Goal: Information Seeking & Learning: Learn about a topic

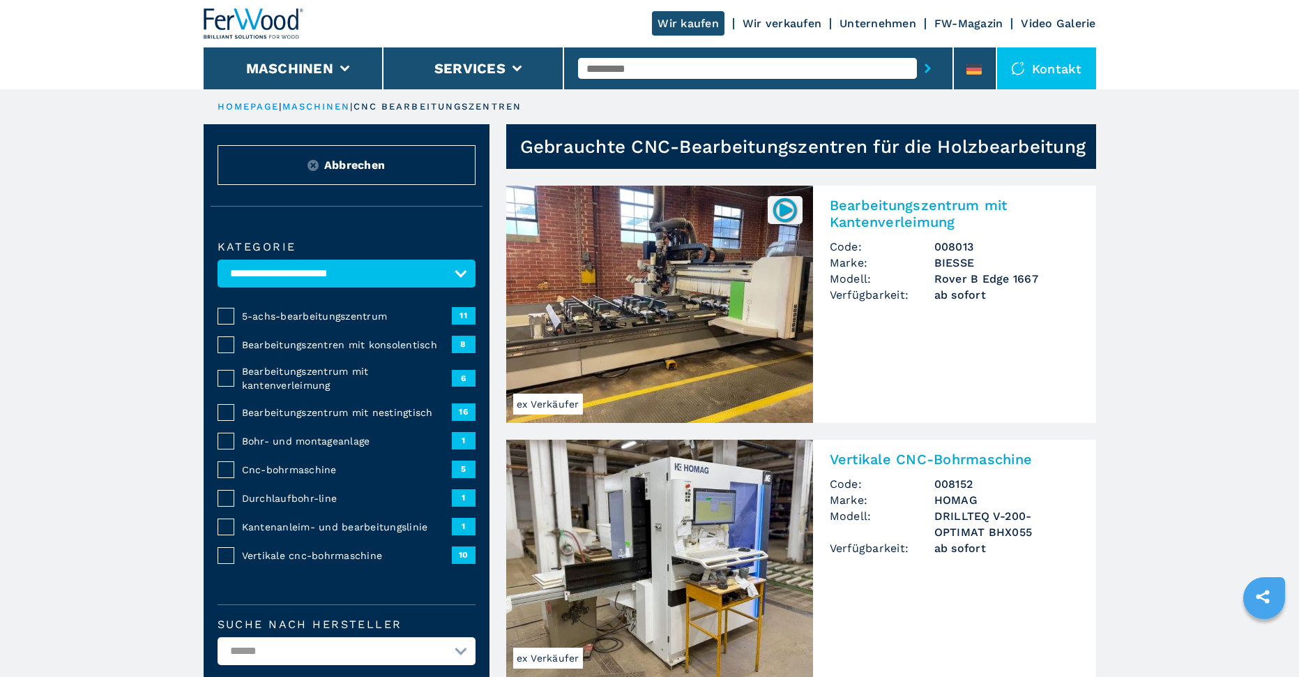
click at [292, 319] on span "5-achs-bearbeitungszentrum" at bounding box center [347, 316] width 210 height 14
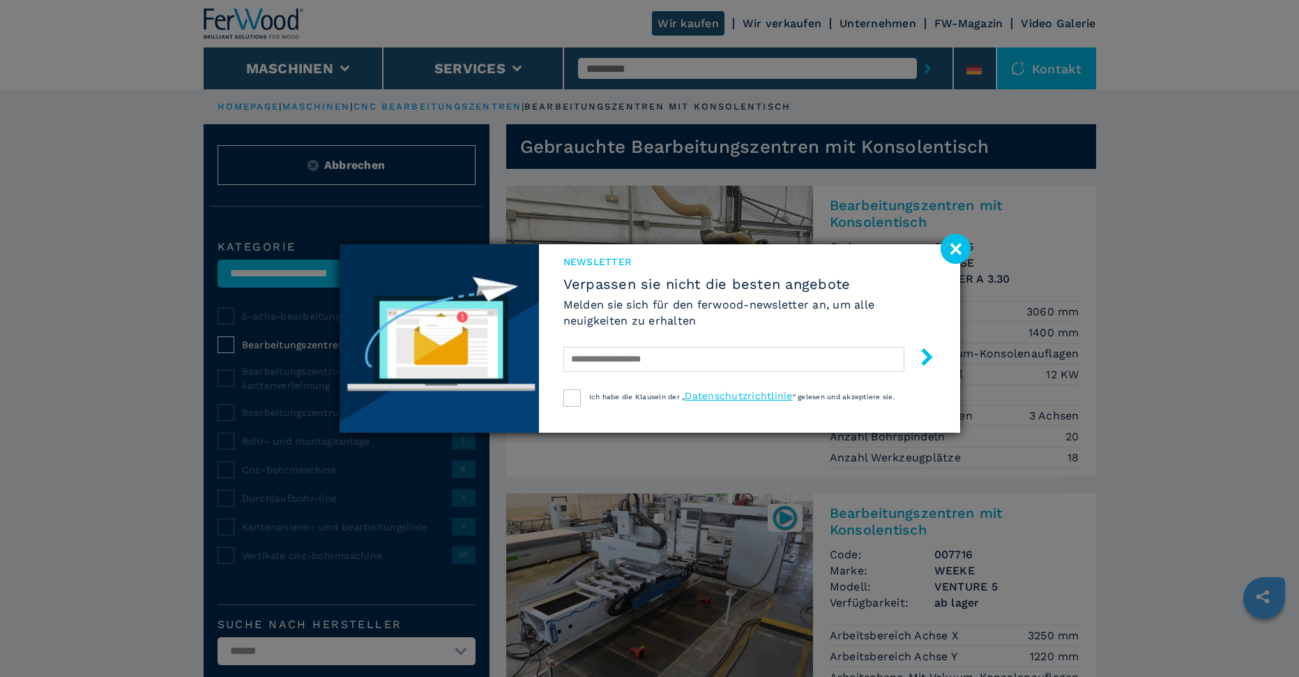
click at [935, 246] on div "Newsletter Verpassen sie nicht die besten angebote [PERSON_NAME] sie sich für d…" at bounding box center [749, 317] width 421 height 146
click at [959, 245] on image at bounding box center [956, 249] width 30 height 30
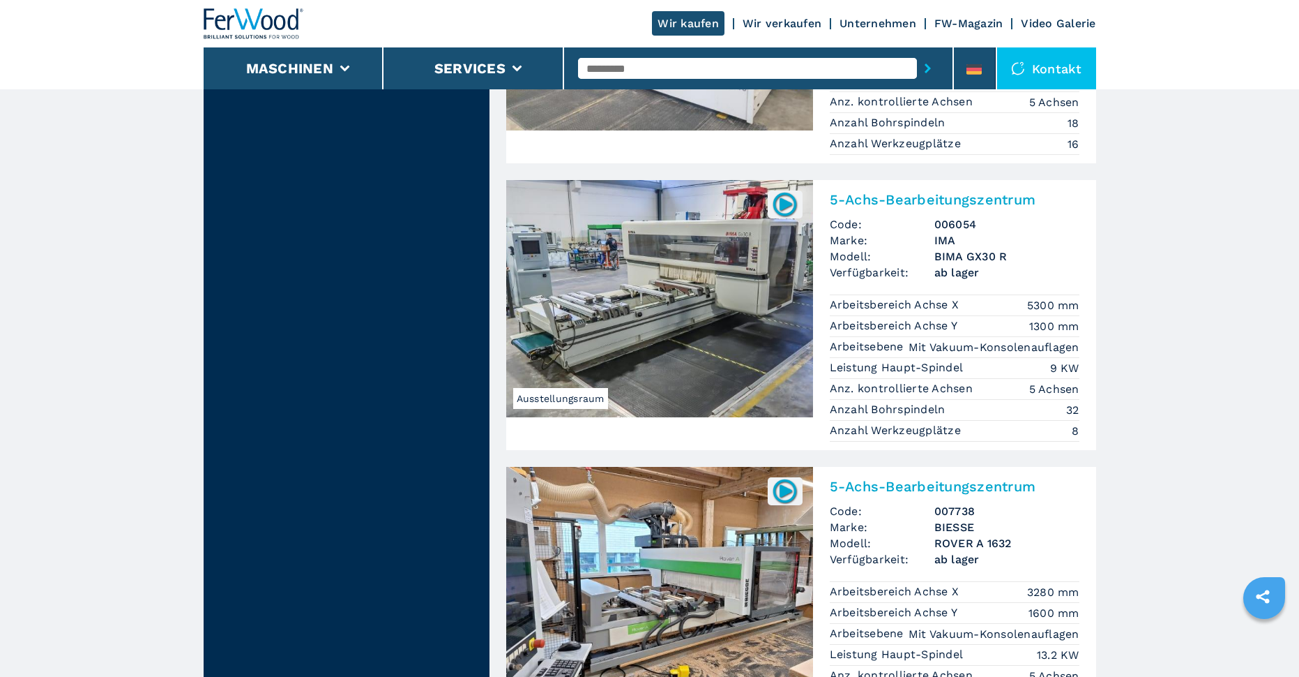
scroll to position [1813, 0]
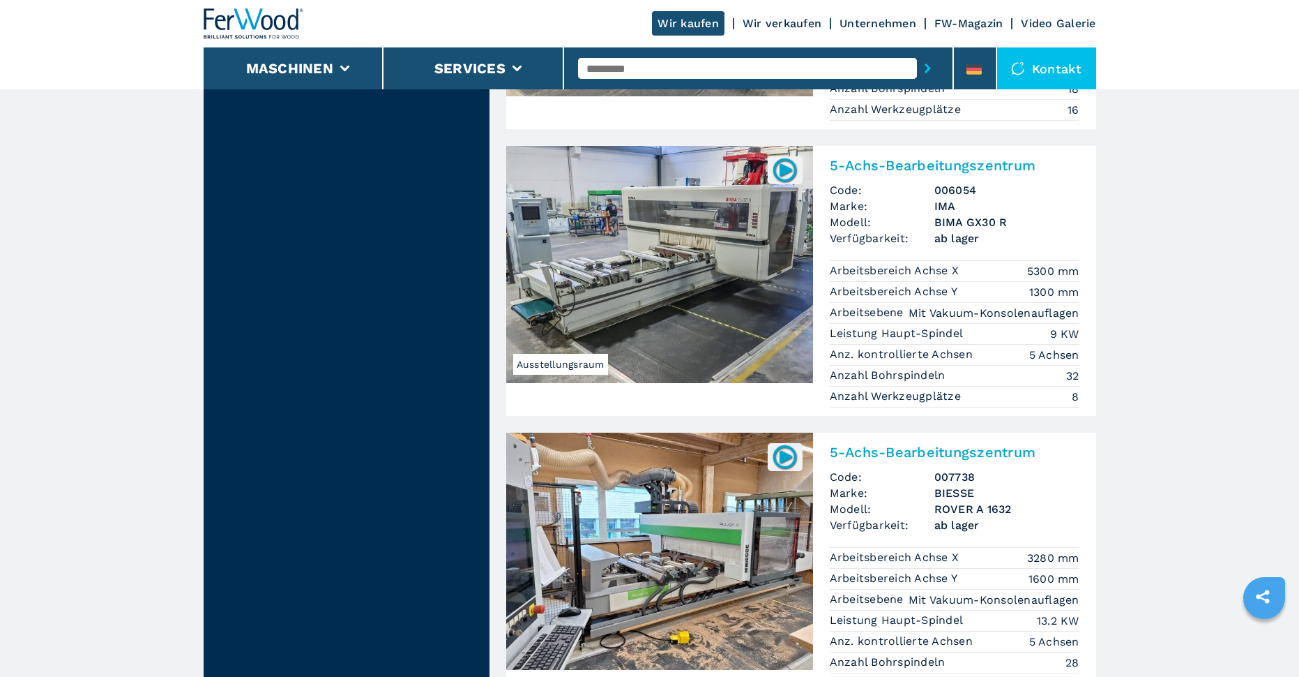
click at [770, 287] on img at bounding box center [659, 264] width 307 height 237
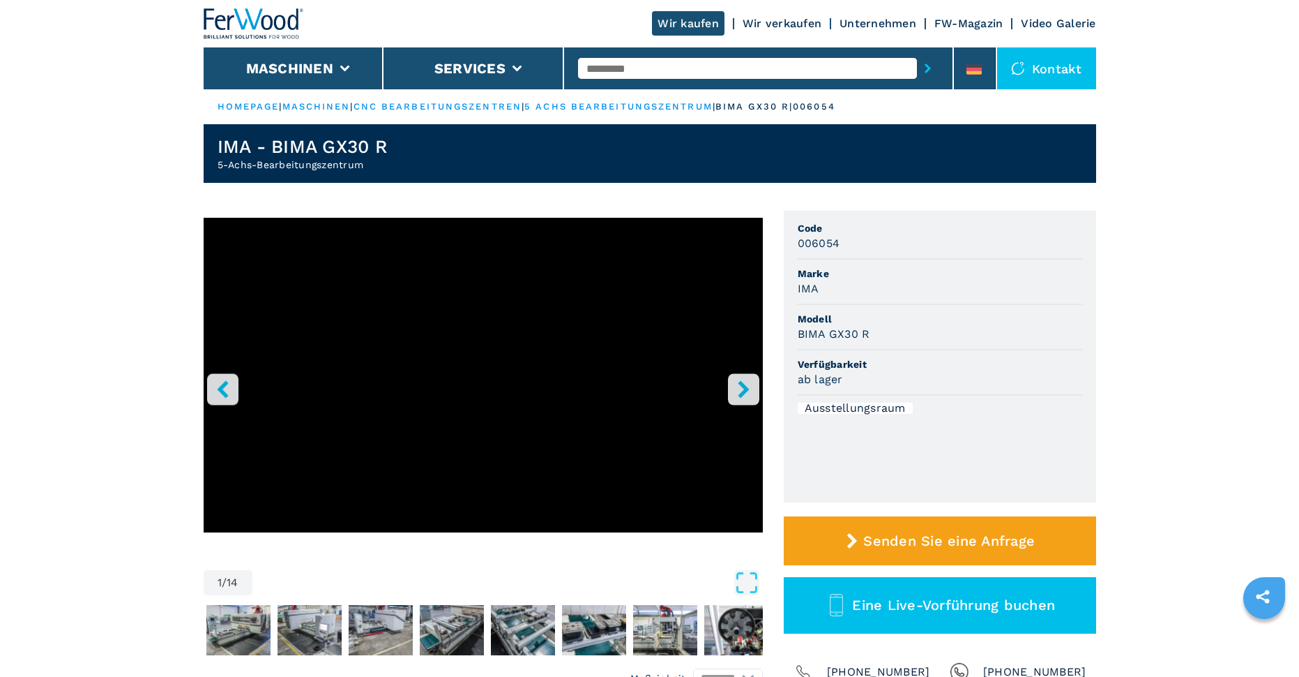
click at [746, 385] on icon "right-button" at bounding box center [743, 388] width 17 height 17
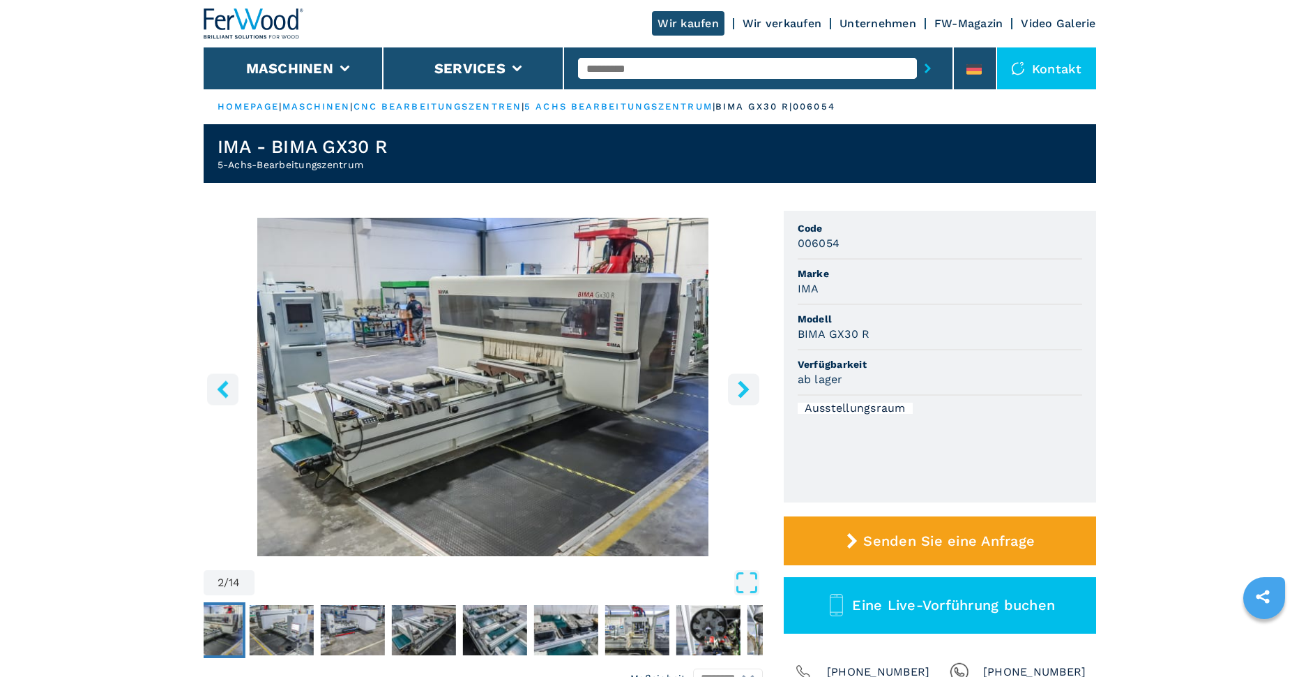
click at [746, 385] on icon "right-button" at bounding box center [743, 388] width 17 height 17
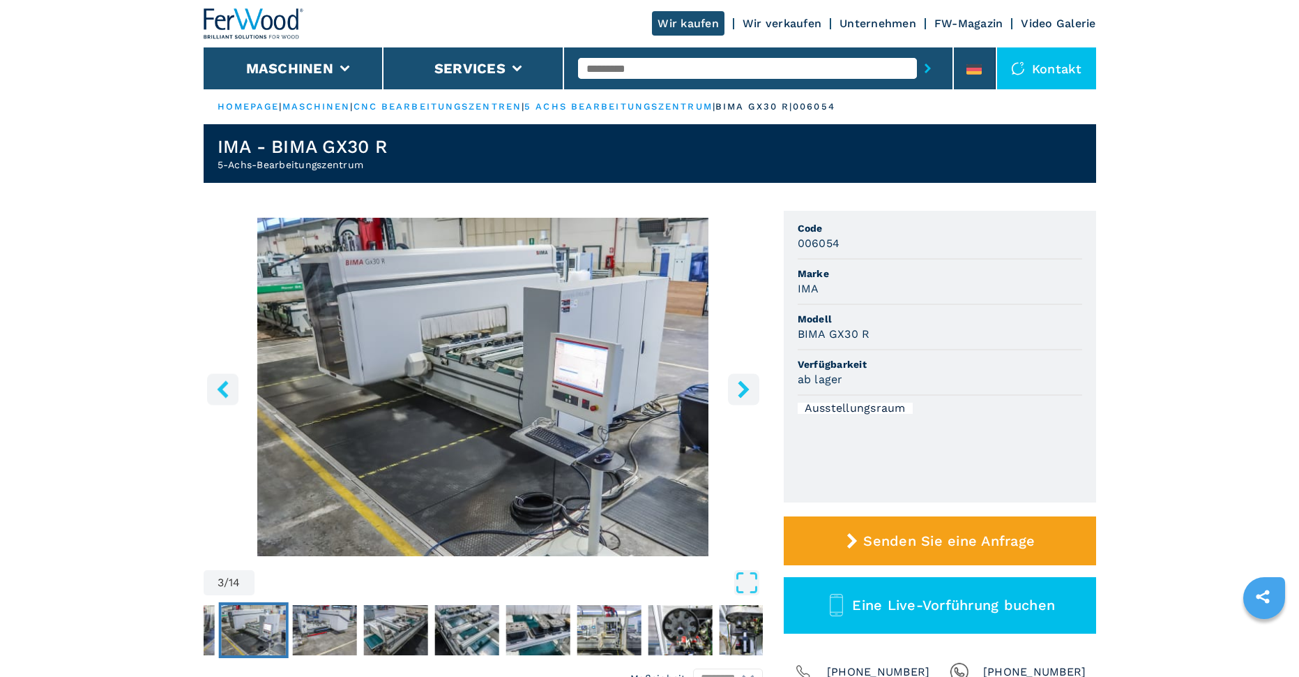
click at [746, 385] on icon "right-button" at bounding box center [743, 388] width 17 height 17
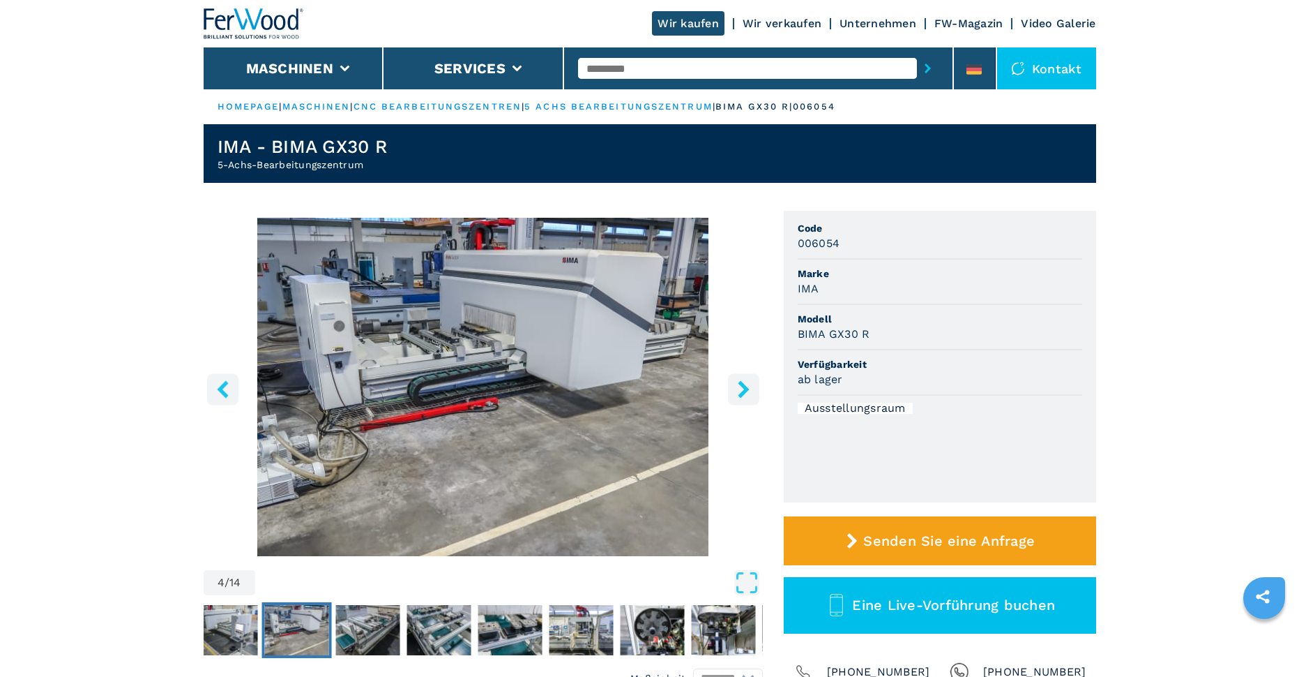
click at [746, 385] on icon "right-button" at bounding box center [743, 388] width 17 height 17
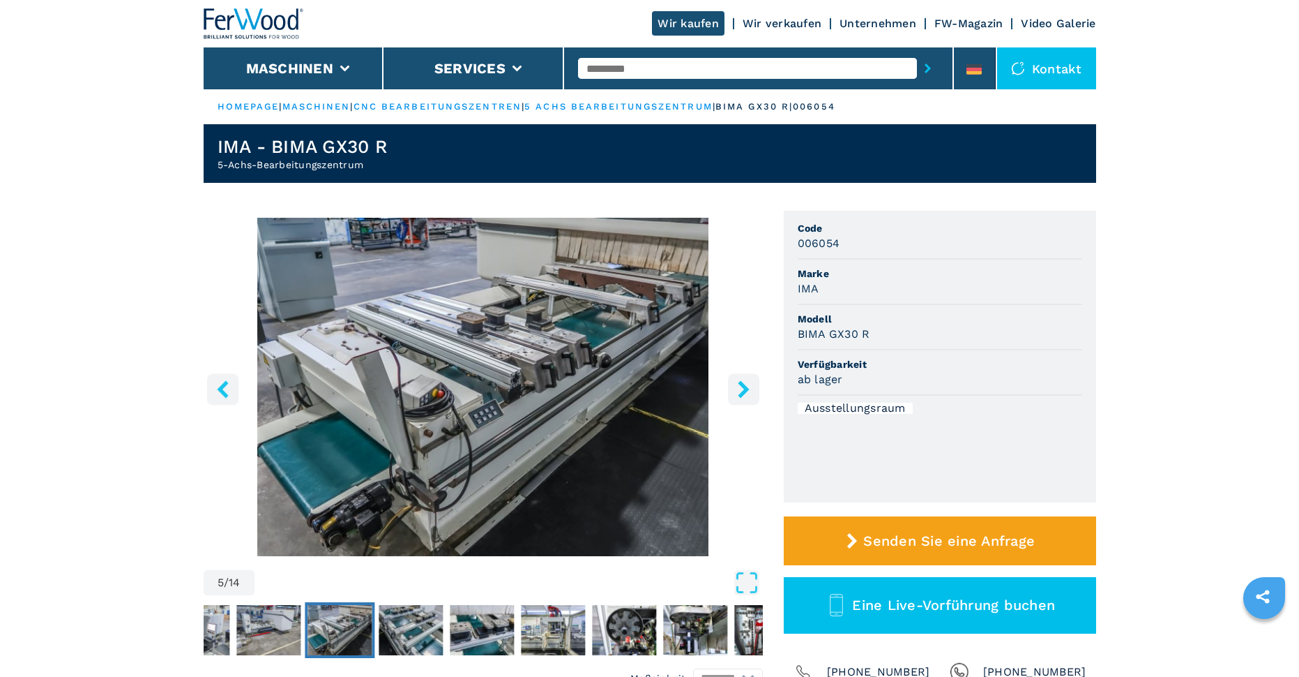
click at [746, 385] on icon "right-button" at bounding box center [743, 388] width 17 height 17
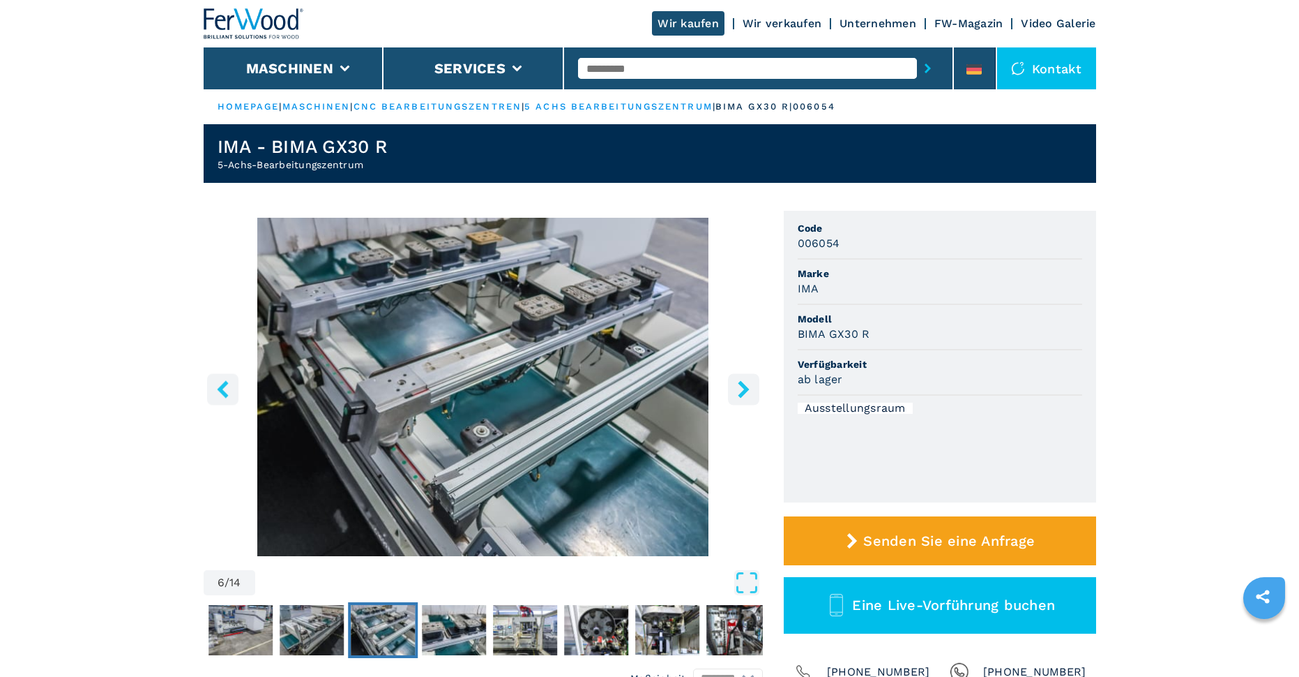
click at [746, 385] on icon "right-button" at bounding box center [743, 388] width 17 height 17
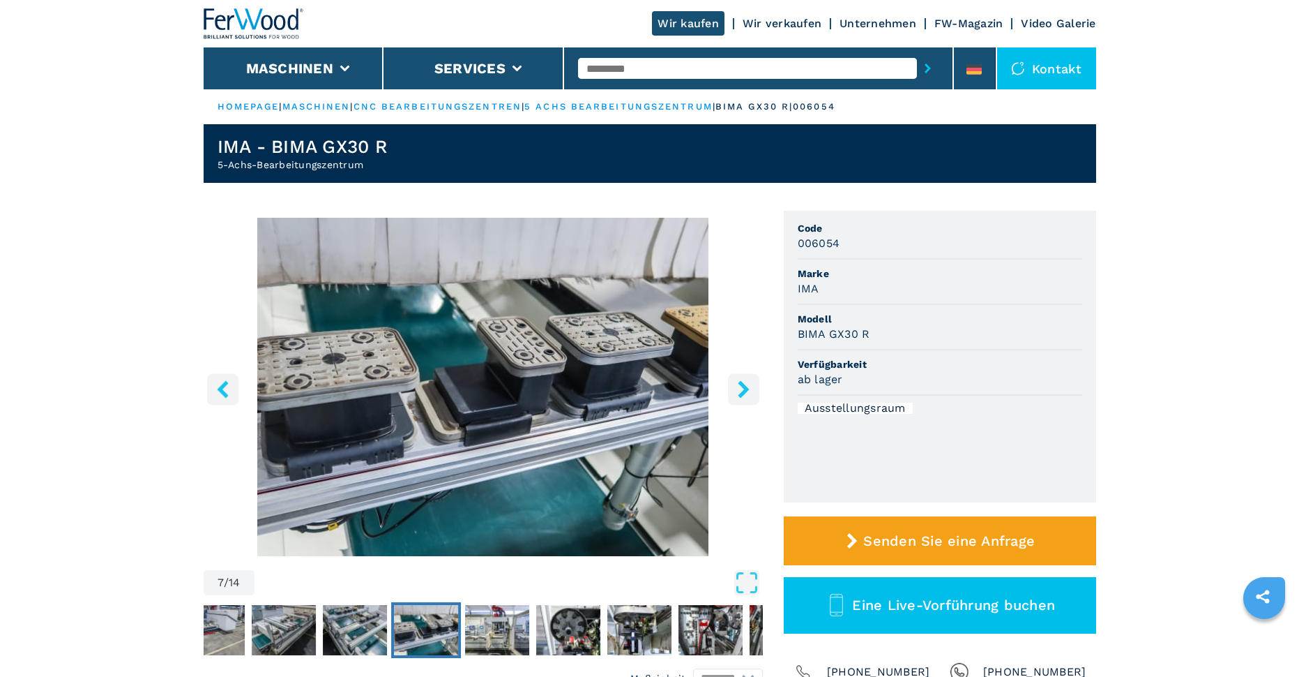
click at [746, 385] on icon "right-button" at bounding box center [743, 388] width 17 height 17
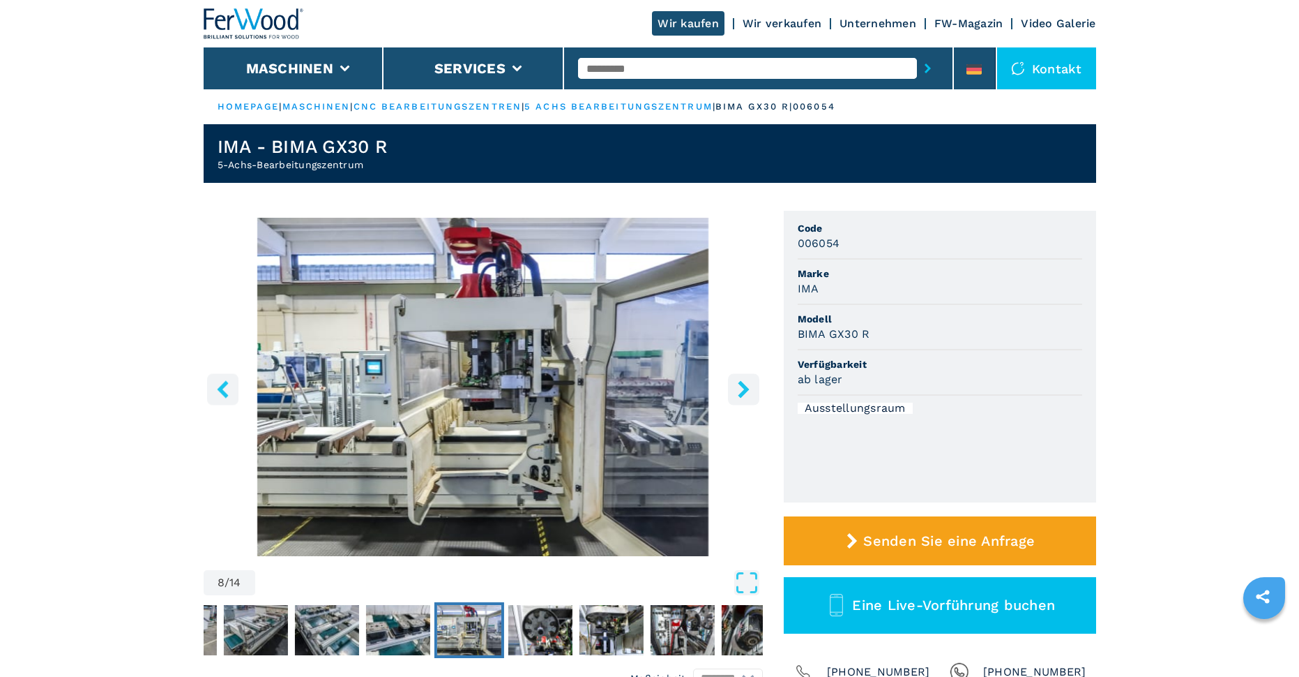
click at [746, 385] on icon "right-button" at bounding box center [743, 388] width 17 height 17
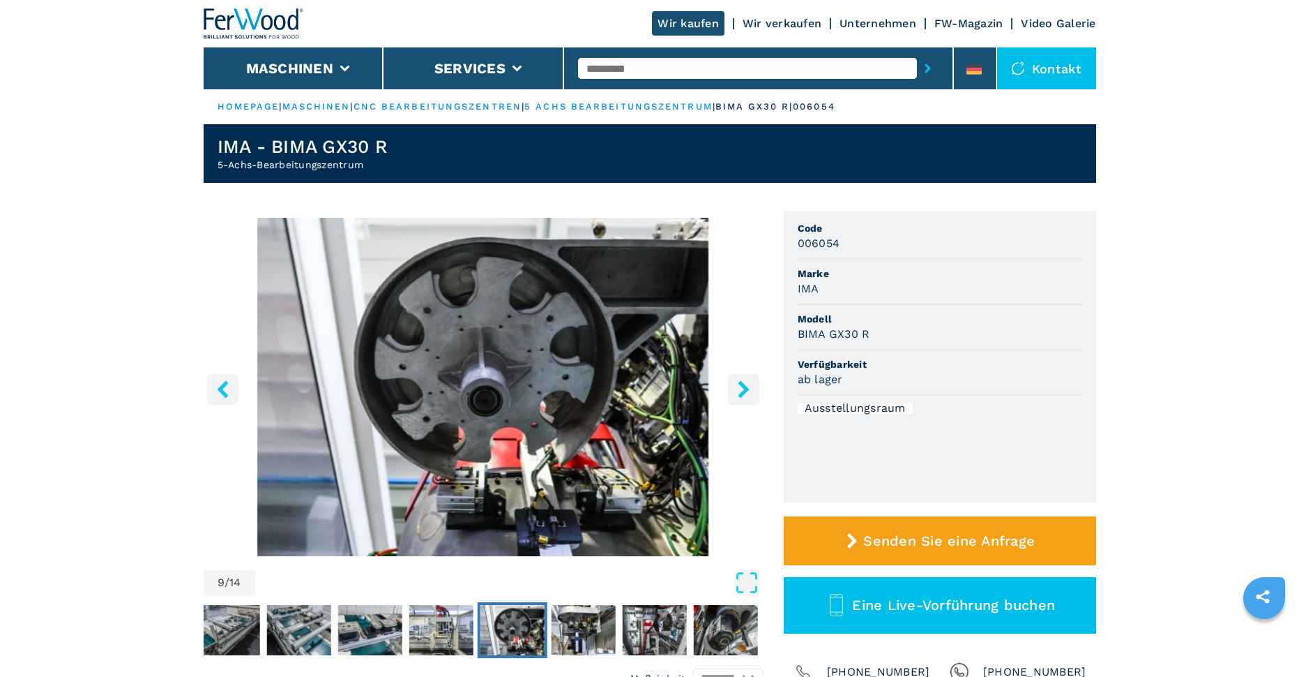
click at [746, 385] on icon "right-button" at bounding box center [743, 388] width 17 height 17
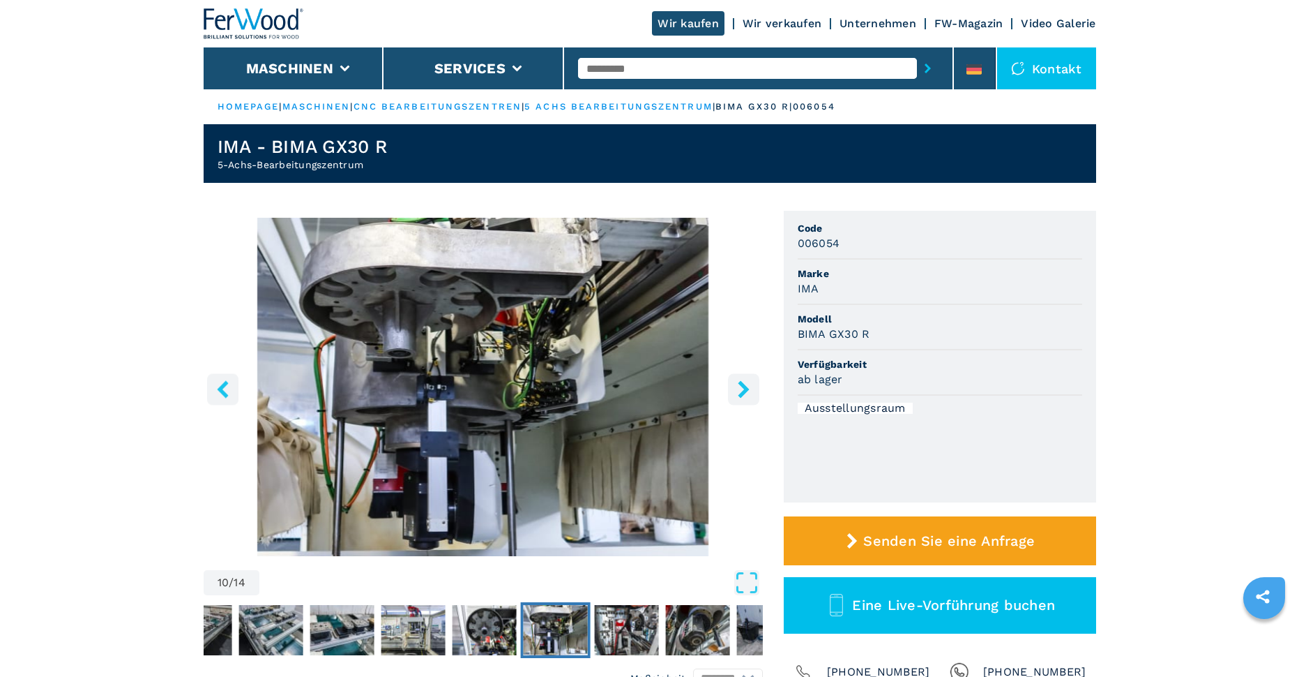
click at [746, 385] on icon "right-button" at bounding box center [743, 388] width 17 height 17
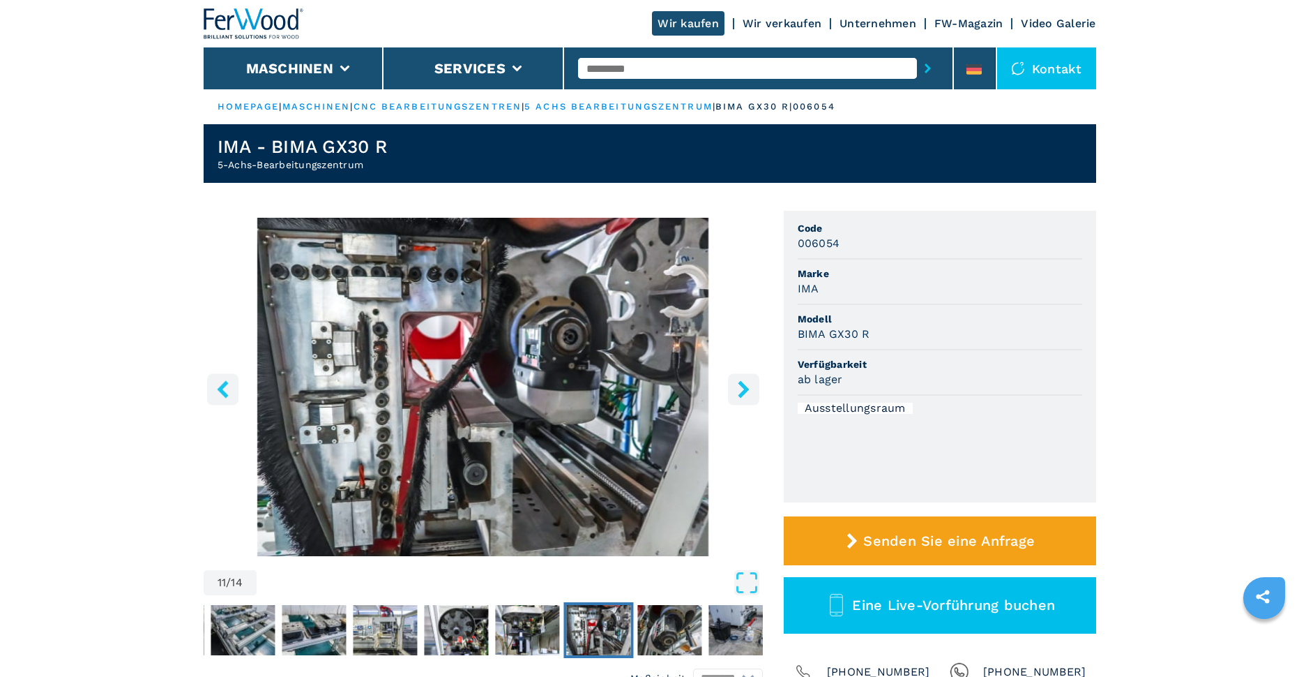
click at [746, 385] on icon "right-button" at bounding box center [743, 388] width 17 height 17
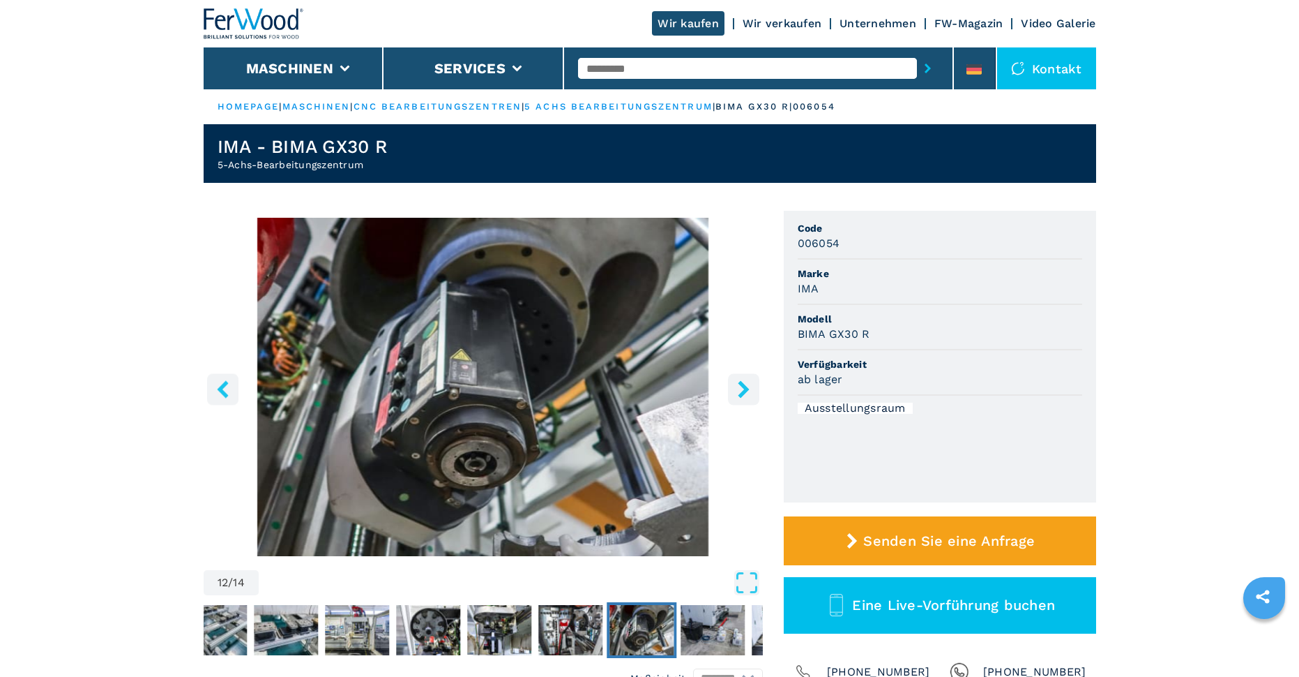
click at [746, 385] on icon "right-button" at bounding box center [743, 388] width 17 height 17
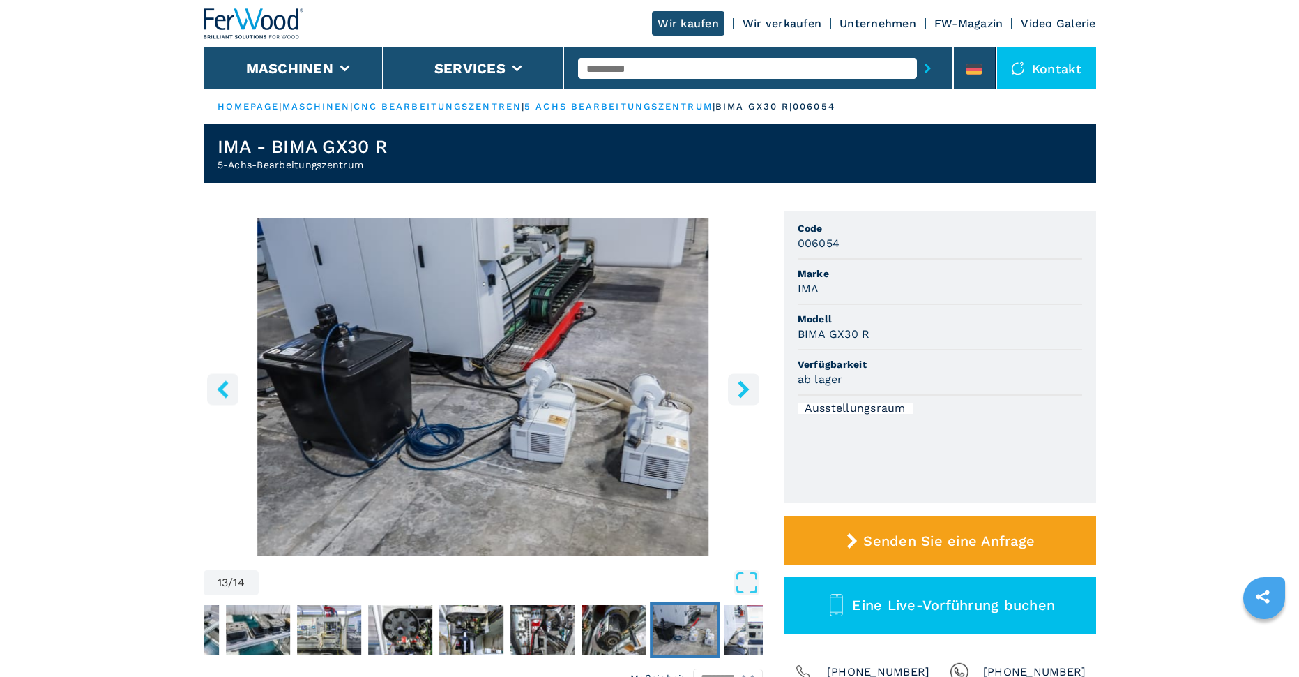
click at [746, 385] on icon "right-button" at bounding box center [743, 388] width 17 height 17
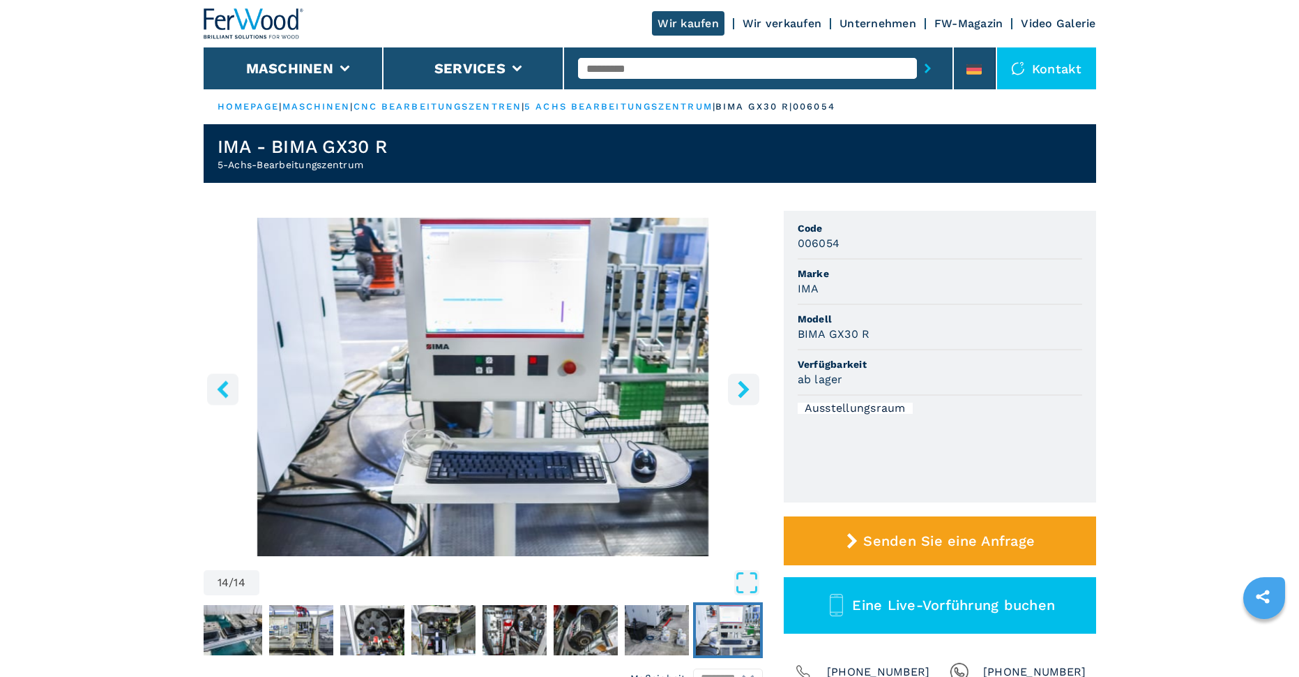
click at [746, 385] on icon "right-button" at bounding box center [743, 388] width 17 height 17
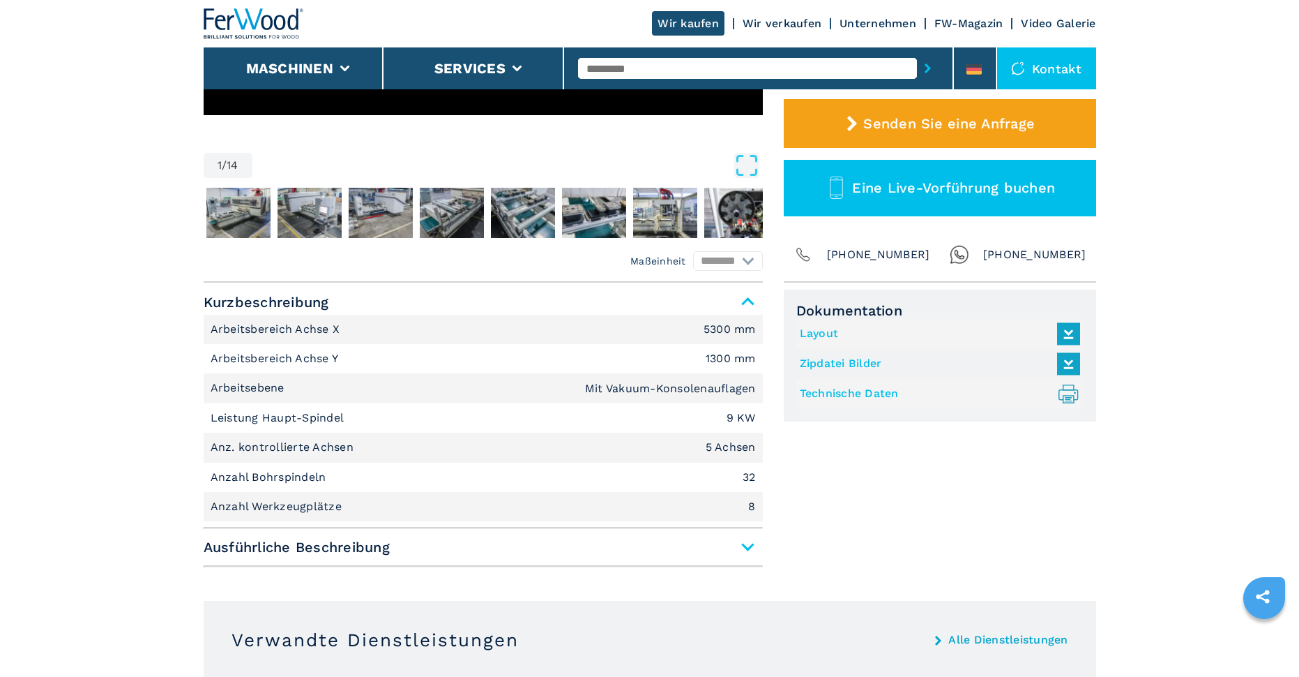
scroll to position [418, 0]
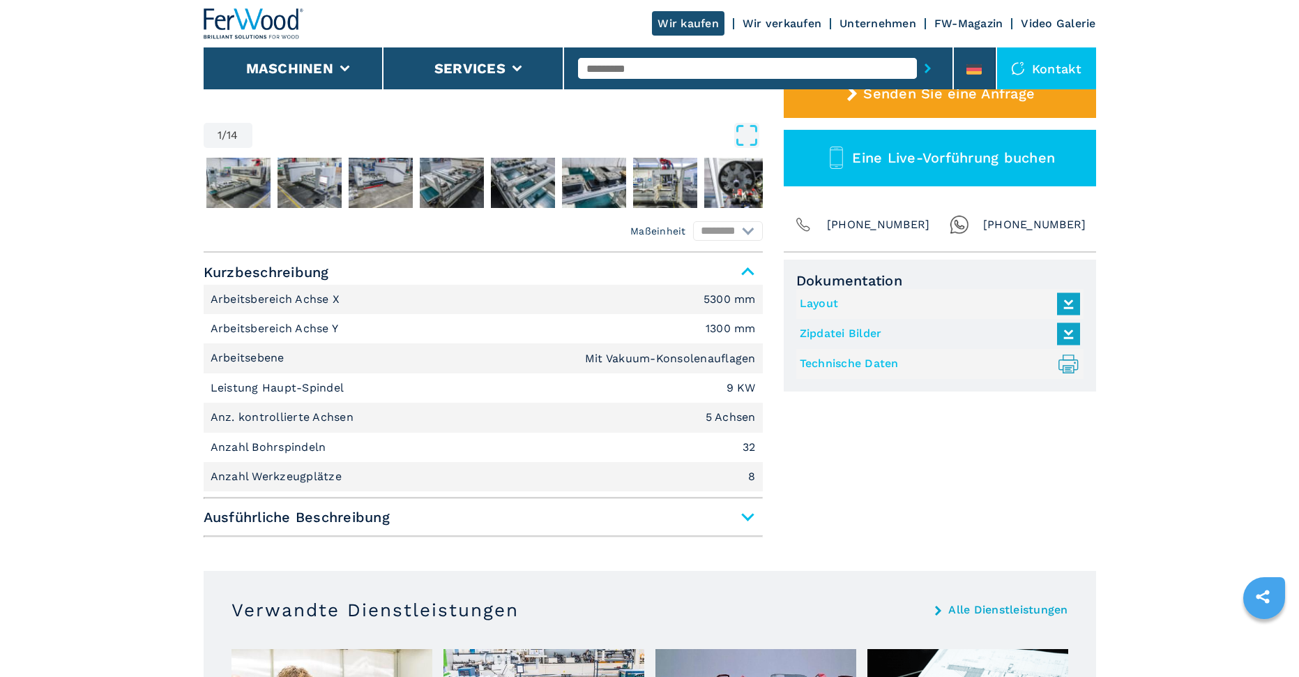
click at [746, 548] on section "1 / 14 Maßeinheit ******** ******** Code 006054 Marke IMA Modell BIMA GX30 R Ve…" at bounding box center [650, 153] width 893 height 835
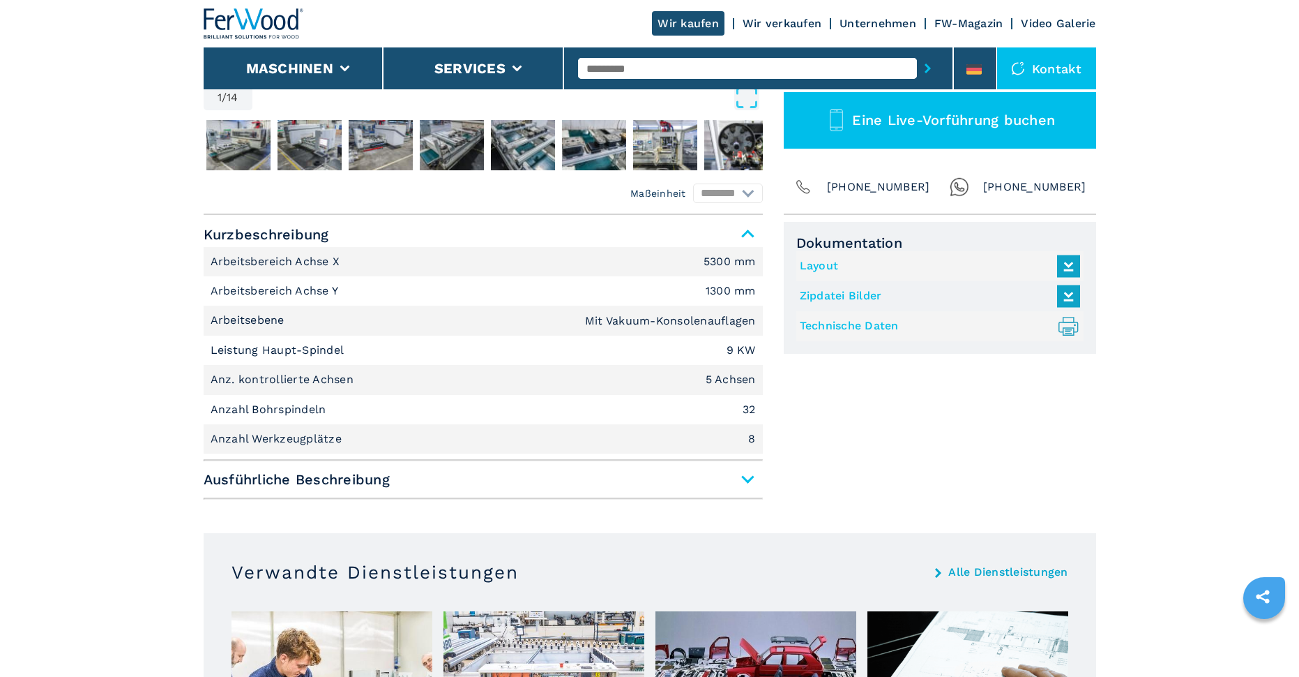
scroll to position [488, 0]
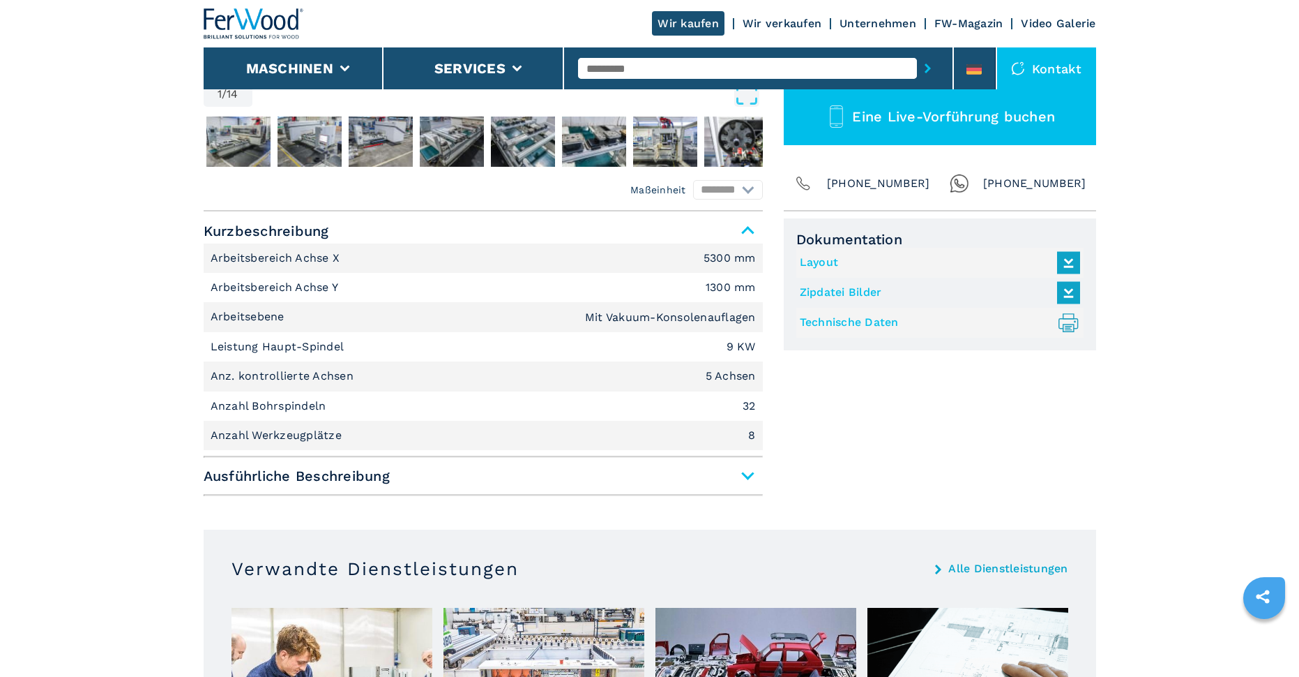
click at [745, 478] on span "Ausführliche Beschreibung" at bounding box center [483, 475] width 559 height 25
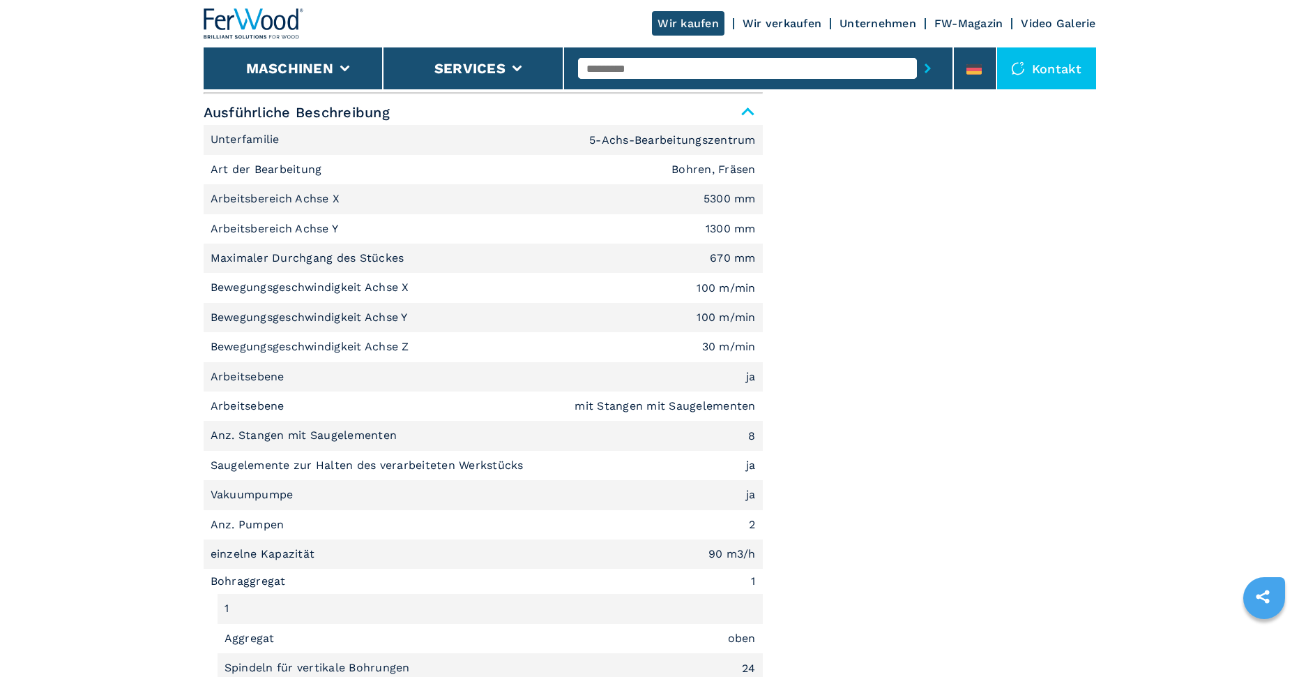
scroll to position [837, 0]
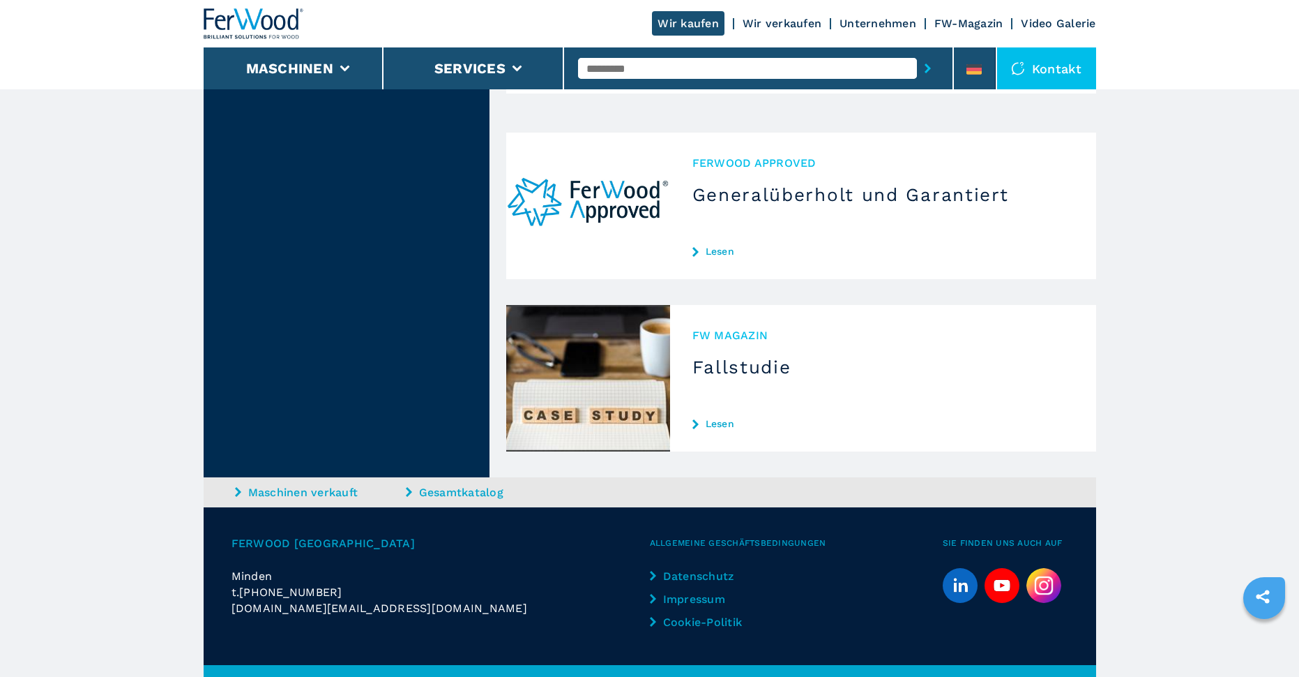
scroll to position [3769, 0]
